Goal: Task Accomplishment & Management: Use online tool/utility

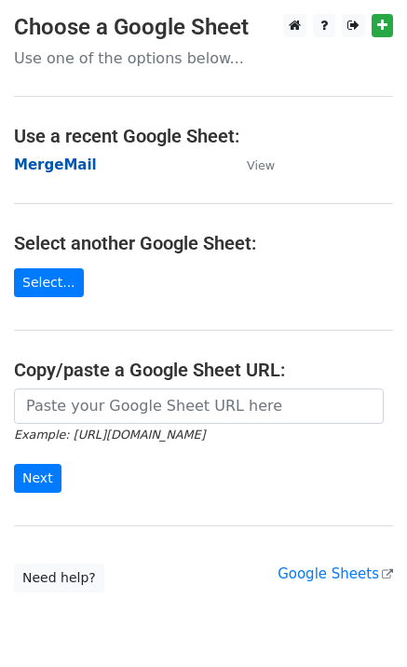
click at [47, 167] on strong "MergeMail" at bounding box center [55, 164] width 83 height 17
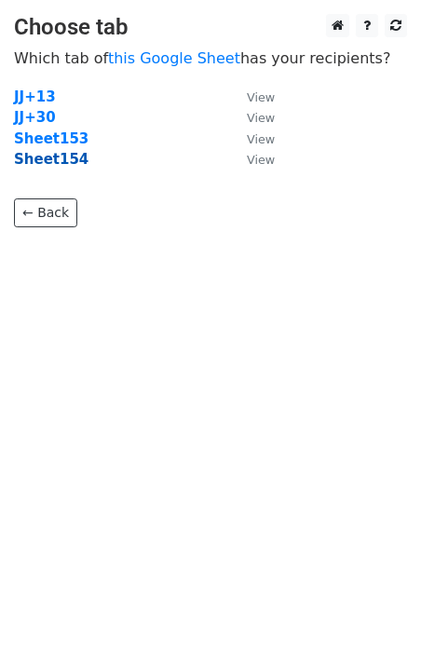
click at [63, 164] on strong "Sheet154" at bounding box center [51, 159] width 74 height 17
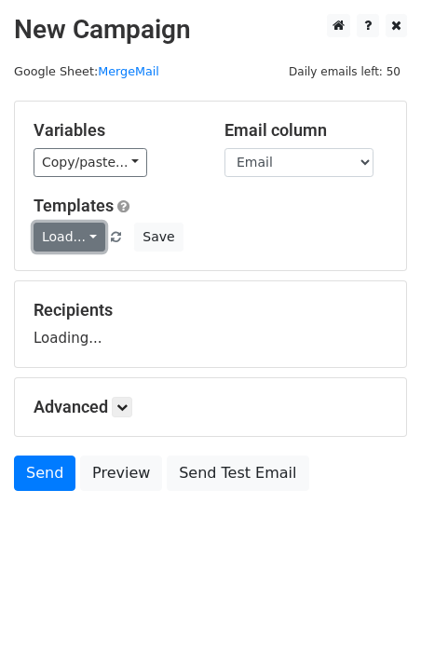
click at [80, 241] on link "Load..." at bounding box center [70, 237] width 72 height 29
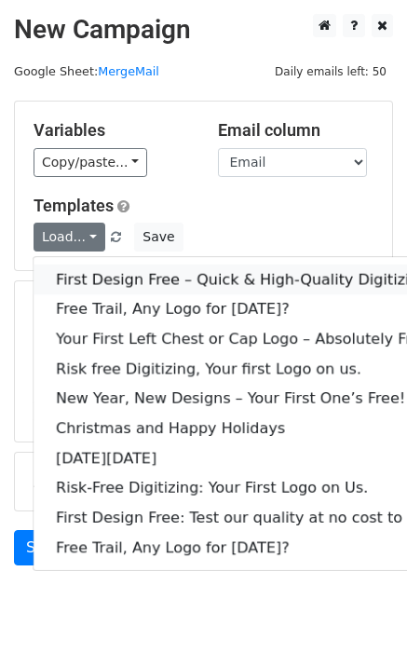
click at [131, 269] on link "First Design Free – Quick & High-Quality Digitizing!" at bounding box center [248, 279] width 428 height 30
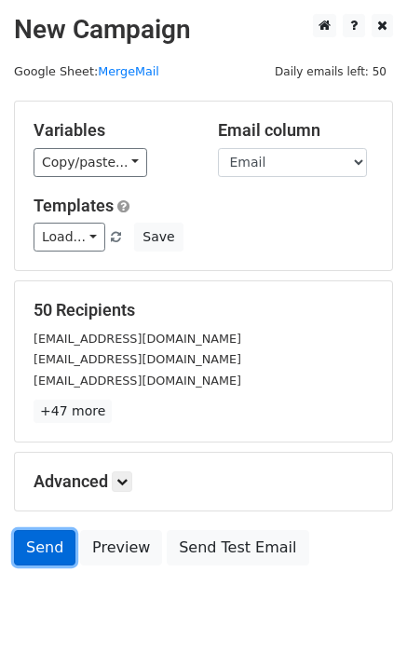
click at [42, 561] on link "Send" at bounding box center [44, 547] width 61 height 35
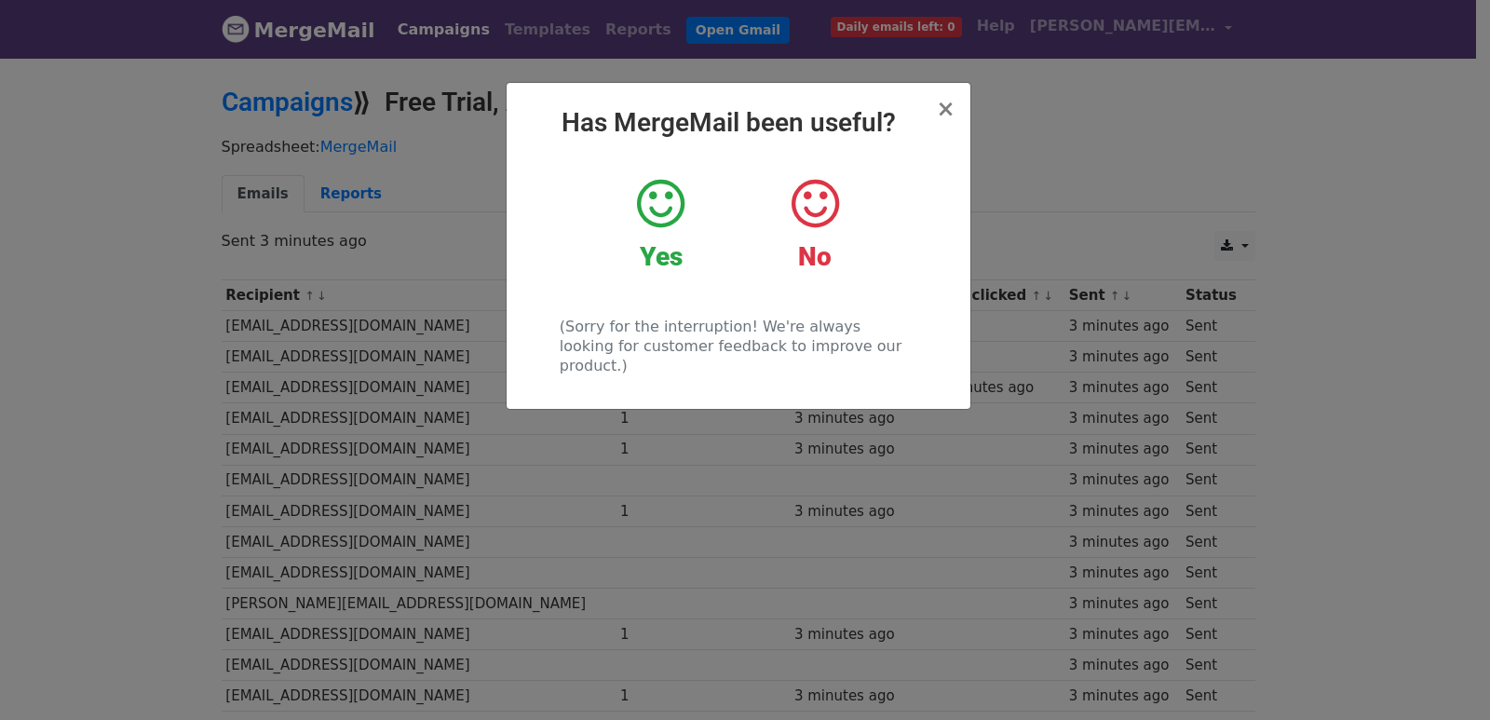
click at [359, 367] on div "× Has MergeMail been useful? Yes No (Sorry for the interruption! We're always l…" at bounding box center [745, 388] width 1490 height 664
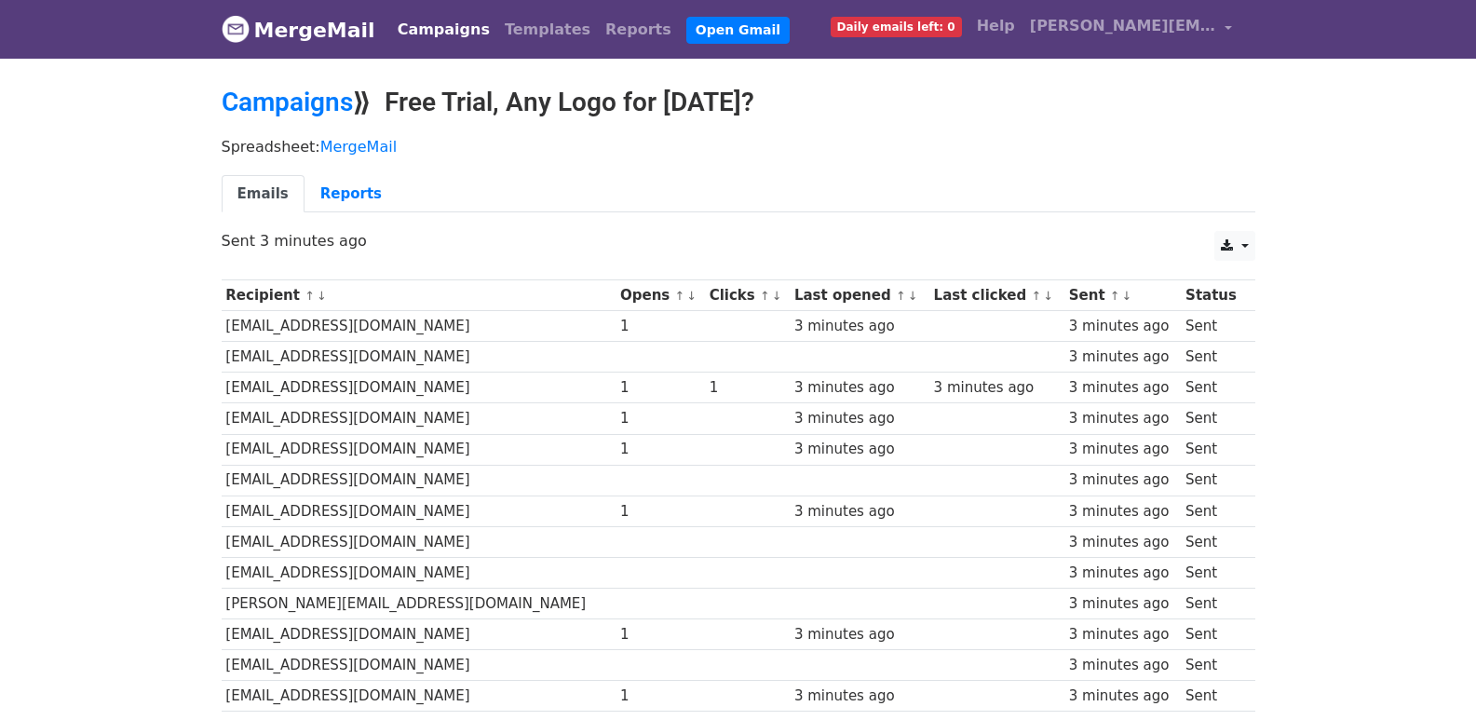
scroll to position [1296, 0]
